Goal: Find specific page/section: Find specific page/section

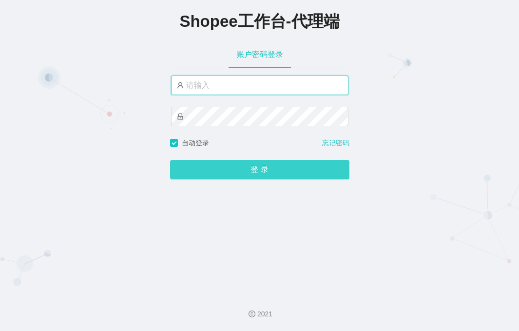
type input "yn02"
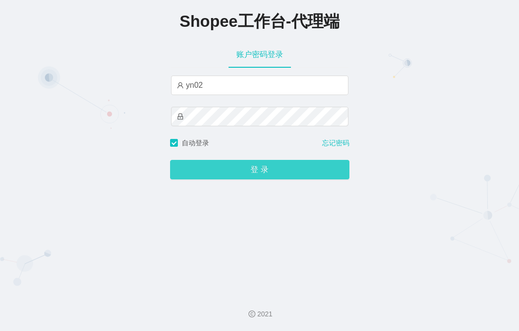
click at [248, 172] on button "登 录" at bounding box center [259, 169] width 179 height 19
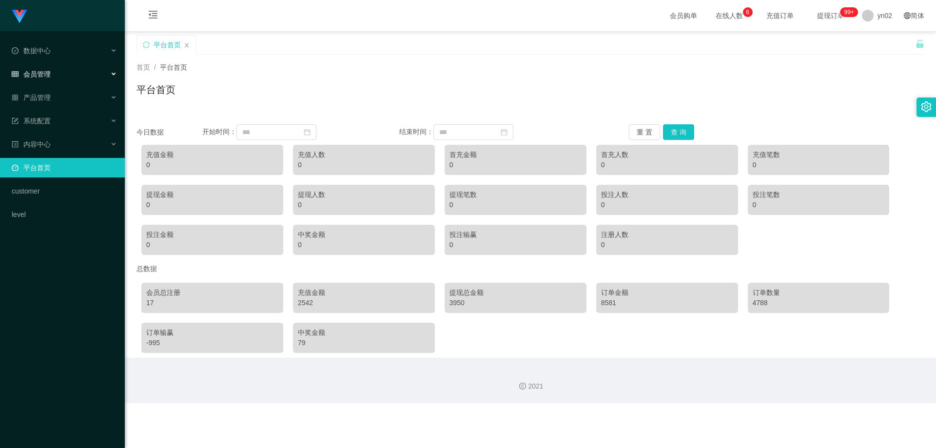
click at [64, 76] on div "会员管理" at bounding box center [62, 73] width 125 height 19
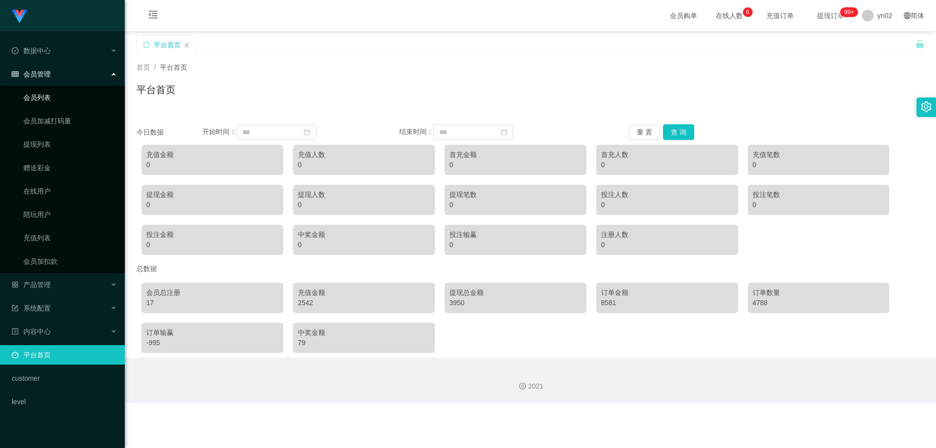
click at [54, 102] on link "会员列表" at bounding box center [70, 97] width 94 height 19
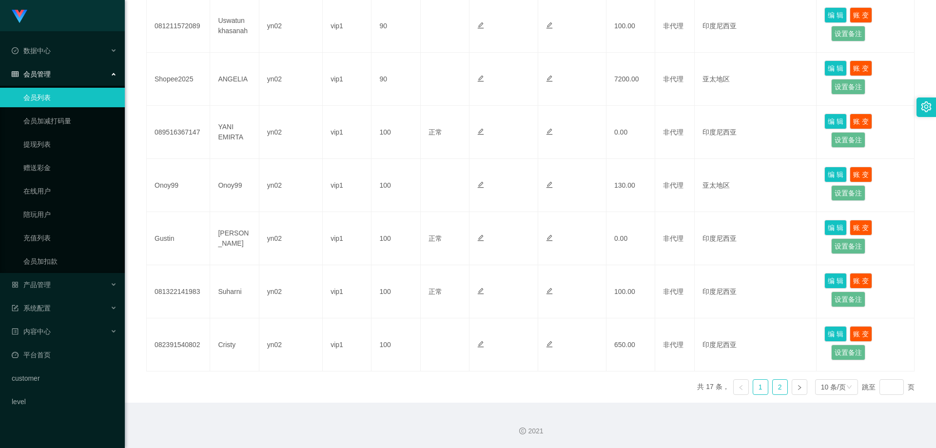
click at [518, 330] on link "2" at bounding box center [779, 387] width 15 height 15
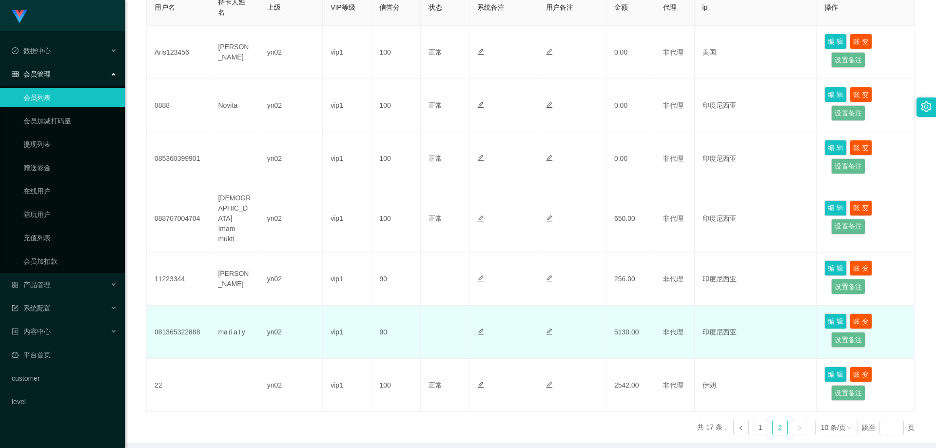
scroll to position [257, 0]
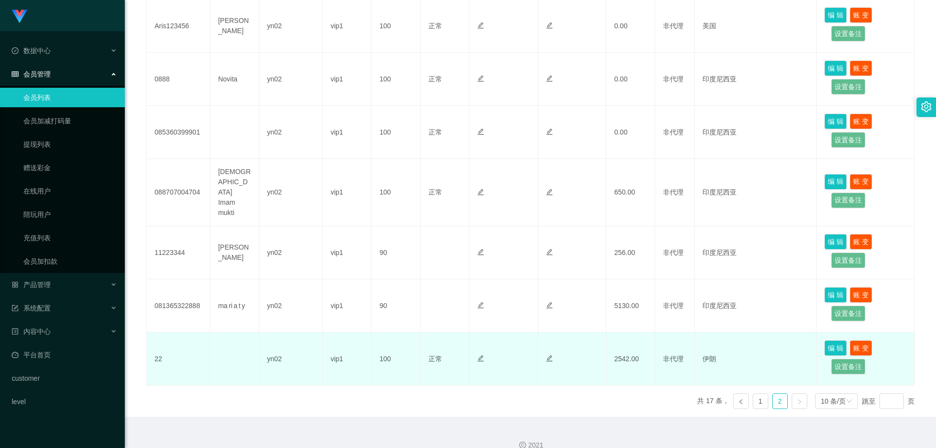
click at [168, 330] on td "22" at bounding box center [178, 358] width 63 height 53
click at [297, 330] on td "yn02" at bounding box center [290, 358] width 63 height 53
